Goal: Information Seeking & Learning: Learn about a topic

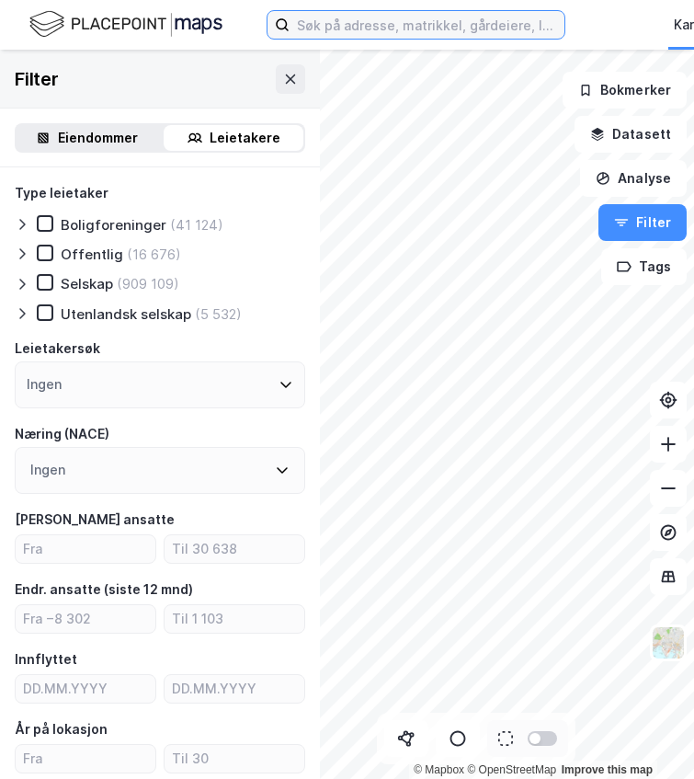
click at [377, 22] on input at bounding box center [427, 25] width 275 height 28
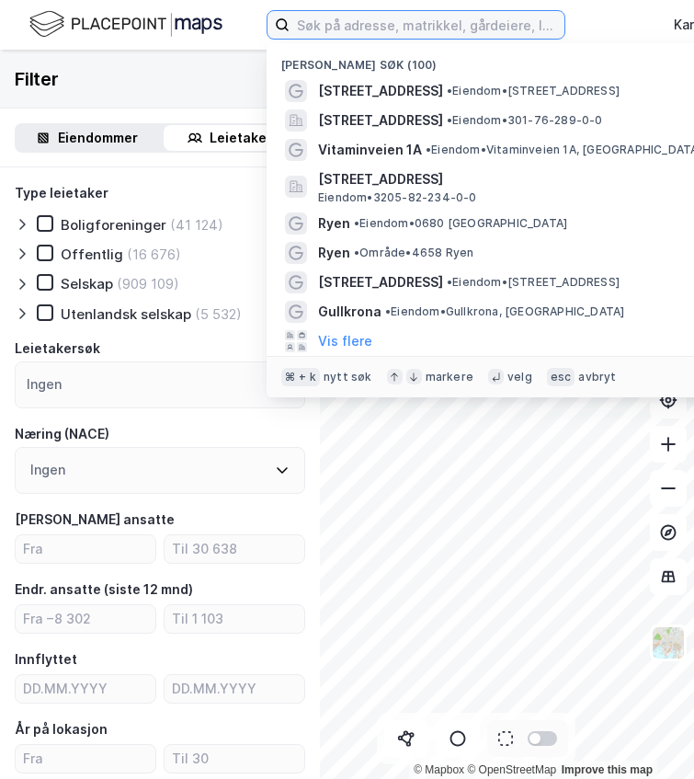
paste input "[PERSON_NAME]. [STREET_ADDRESS]"
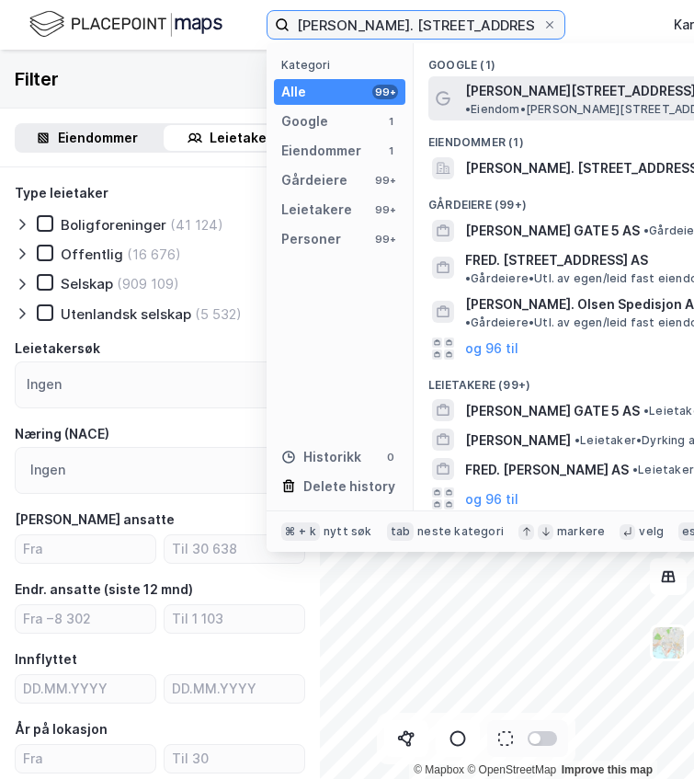
type input "[PERSON_NAME]. [STREET_ADDRESS]"
click at [476, 101] on span "[PERSON_NAME][STREET_ADDRESS]" at bounding box center [580, 91] width 231 height 22
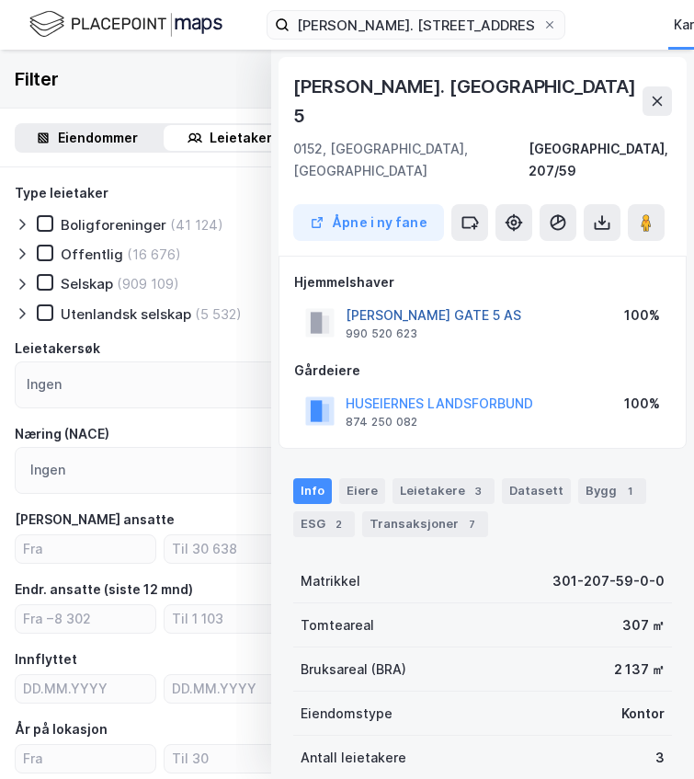
click at [0, 0] on button "[PERSON_NAME] GATE 5 AS" at bounding box center [0, 0] width 0 height 0
